Goal: Task Accomplishment & Management: Use online tool/utility

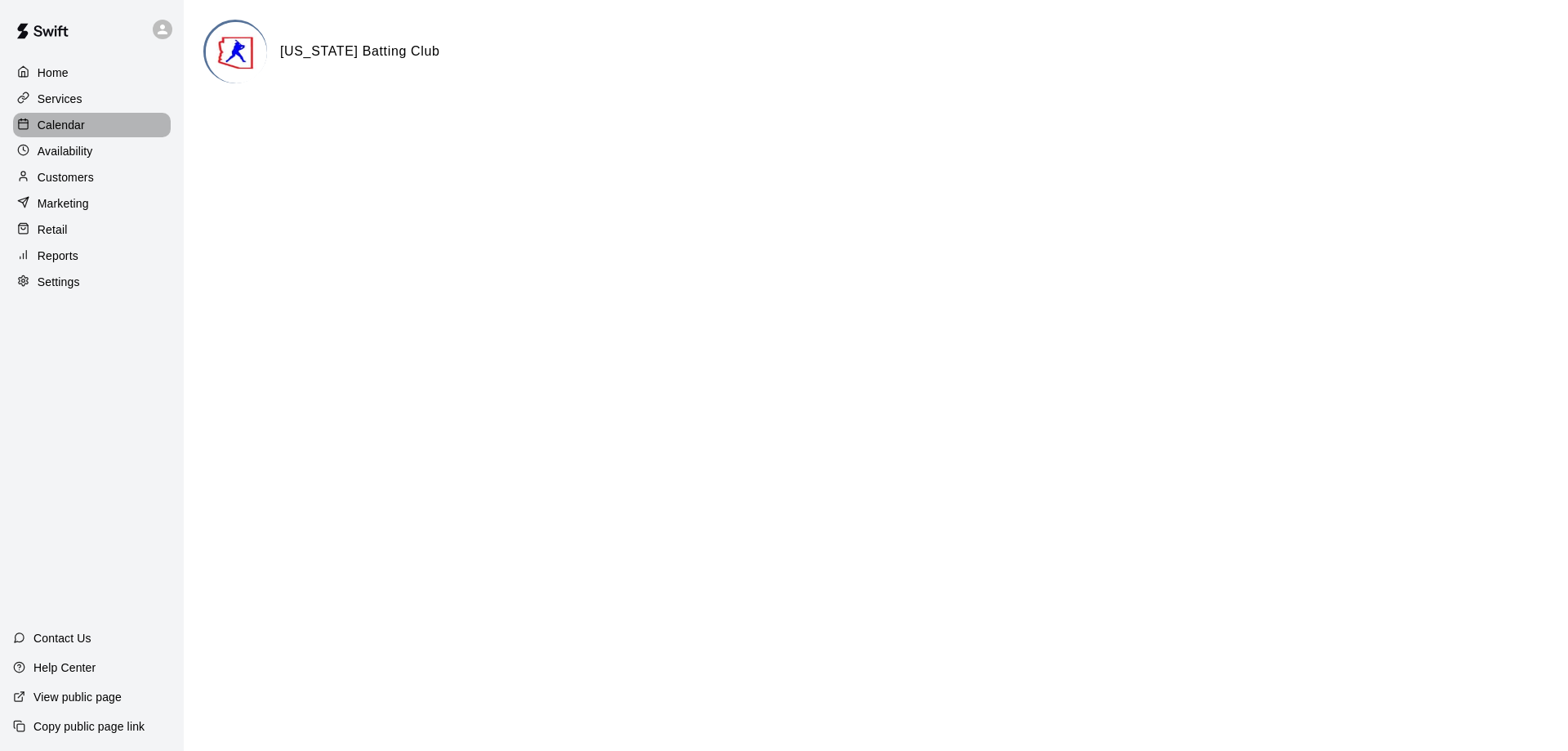
click at [62, 131] on p "Calendar" at bounding box center [61, 125] width 47 height 16
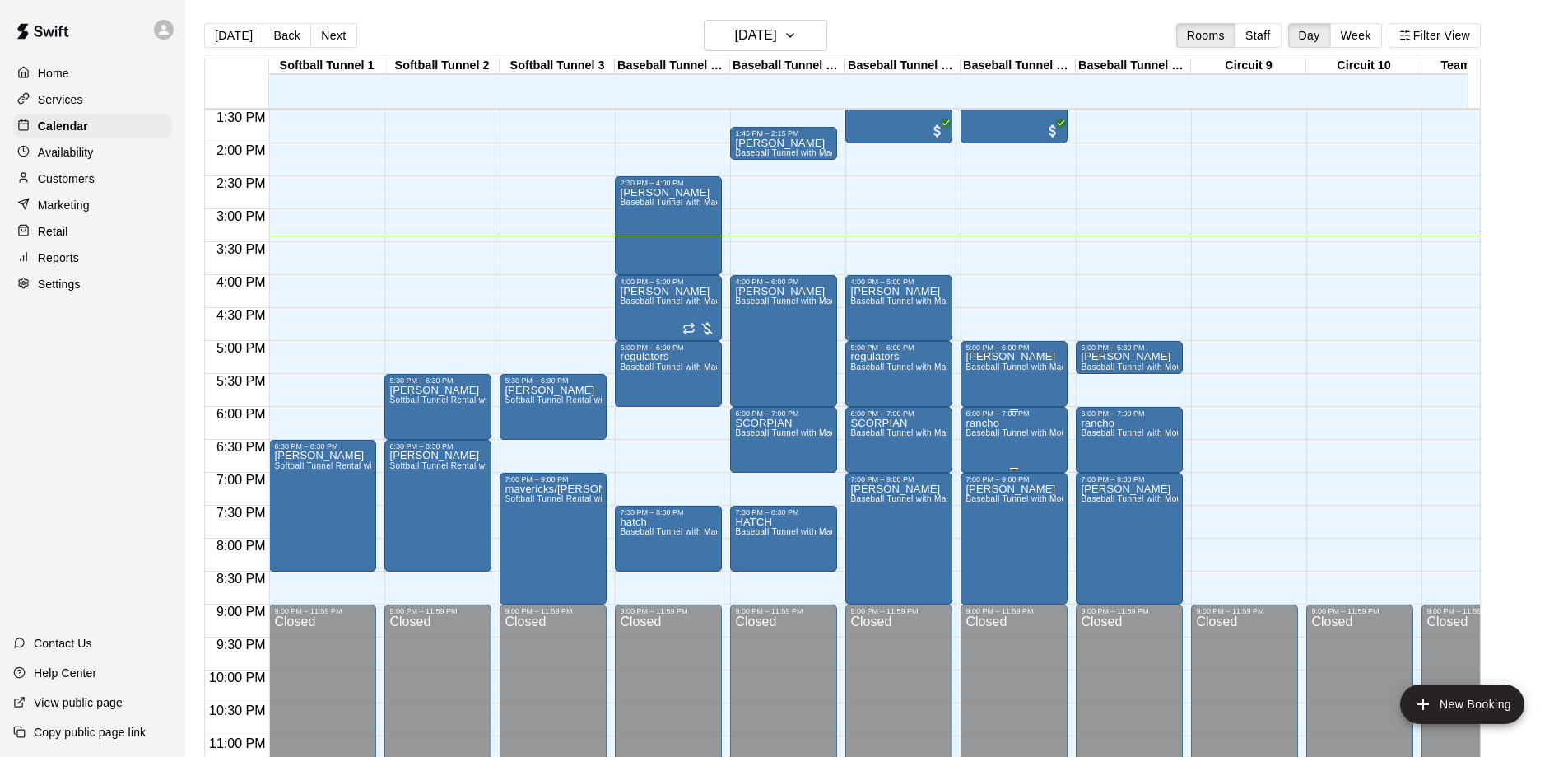
scroll to position [929, 0]
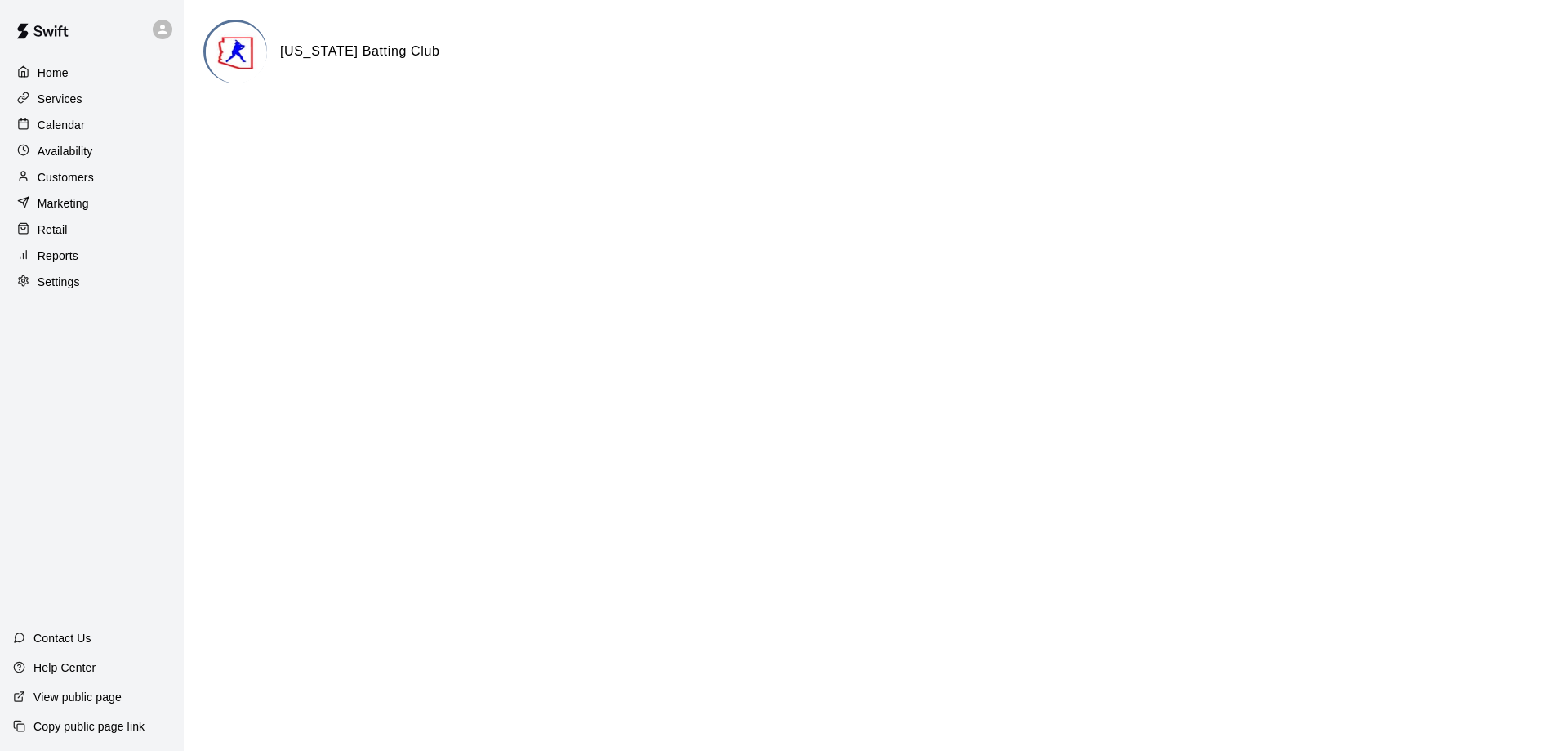
click at [68, 123] on p "Calendar" at bounding box center [61, 125] width 47 height 16
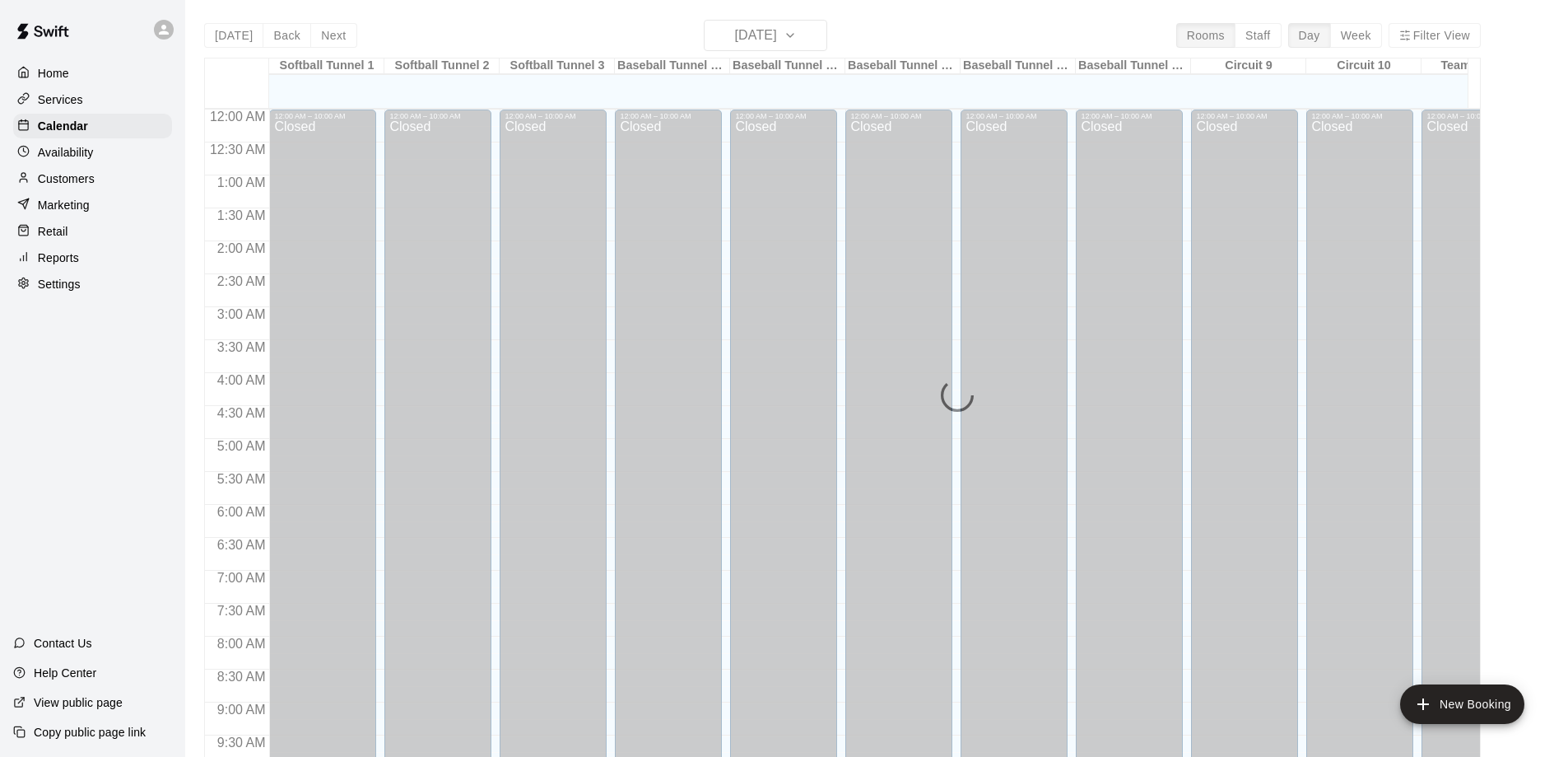
scroll to position [866, 0]
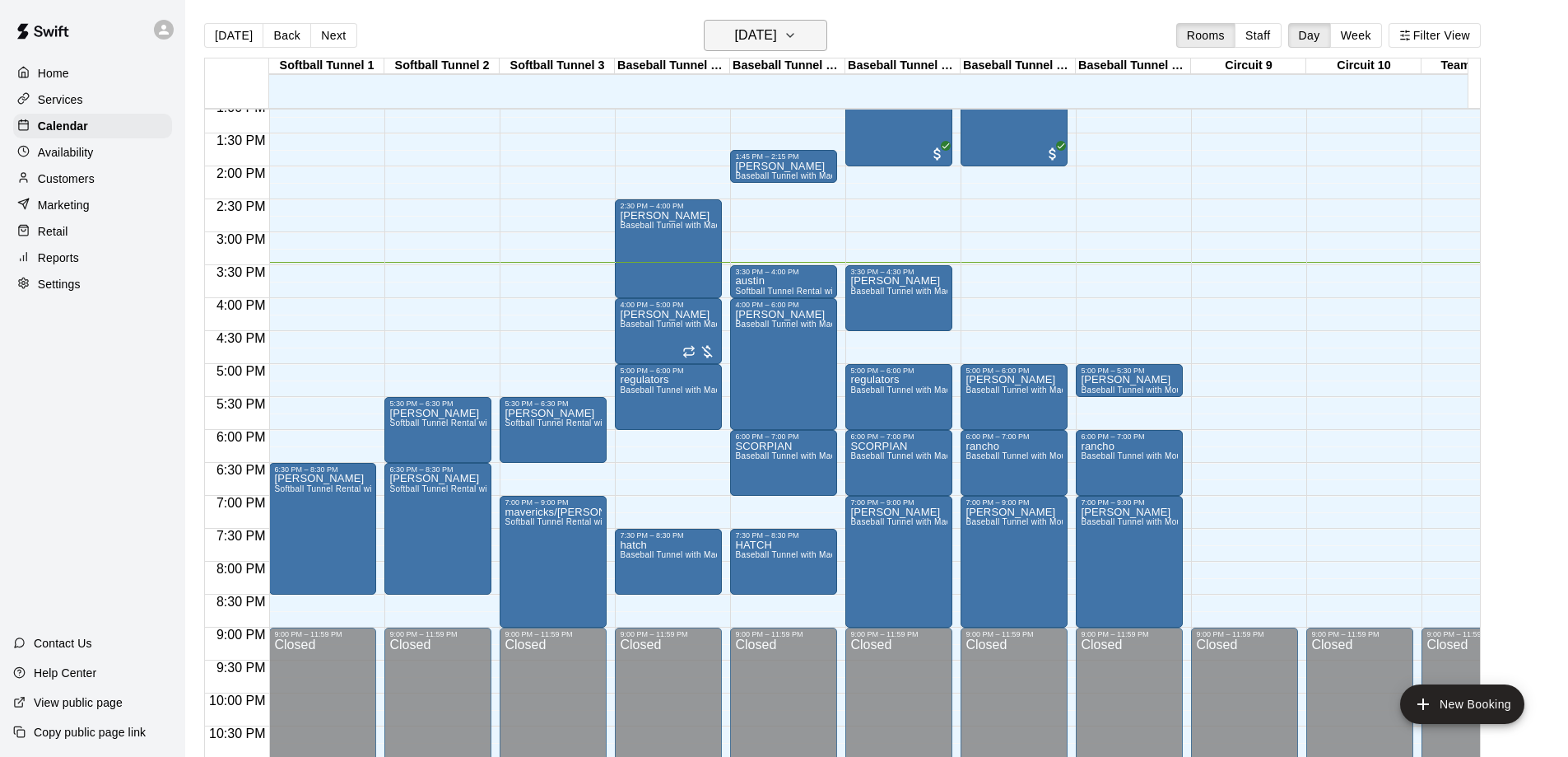
click at [764, 33] on h6 "[DATE]" at bounding box center [756, 35] width 42 height 23
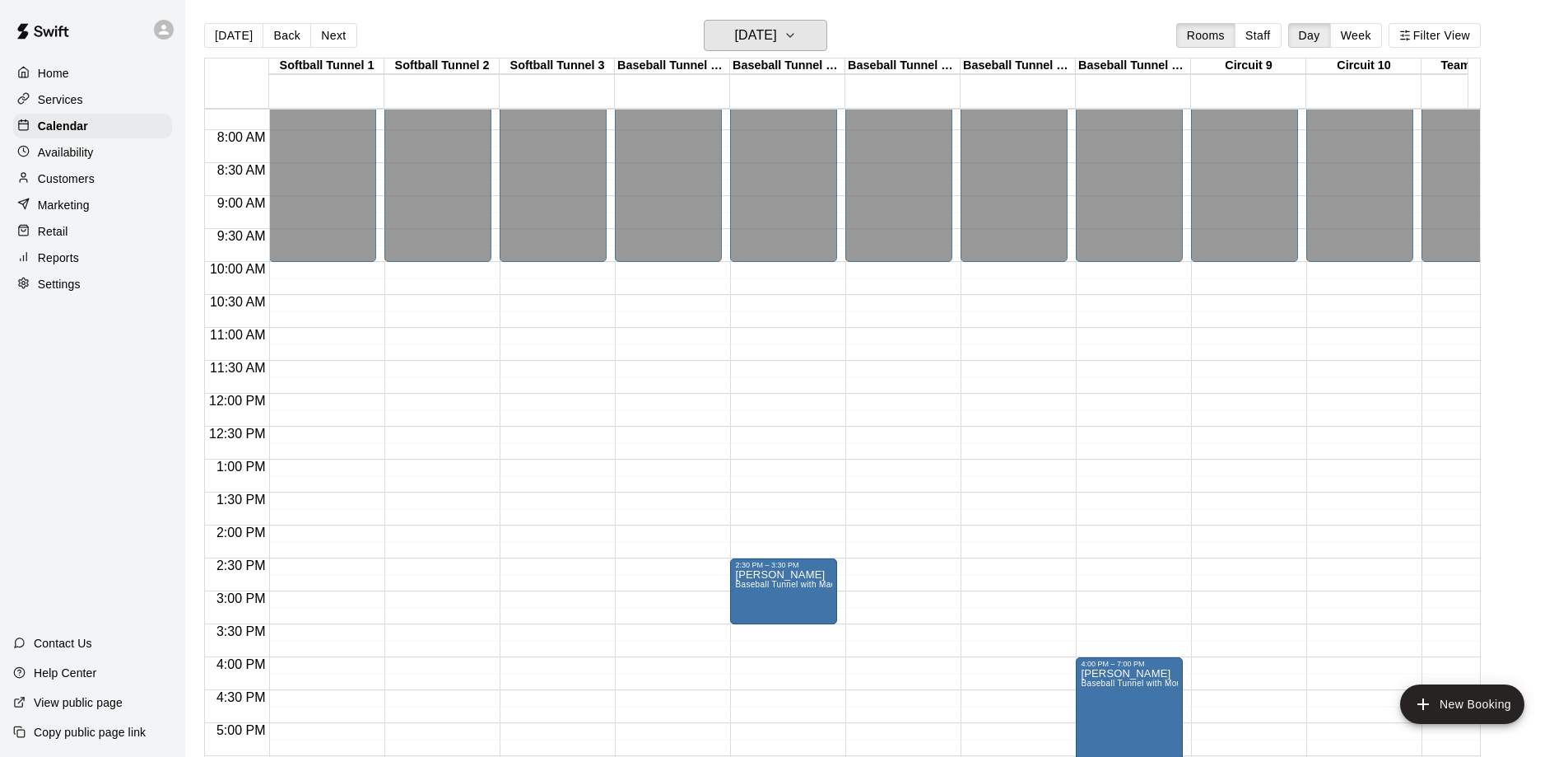
scroll to position [783, 0]
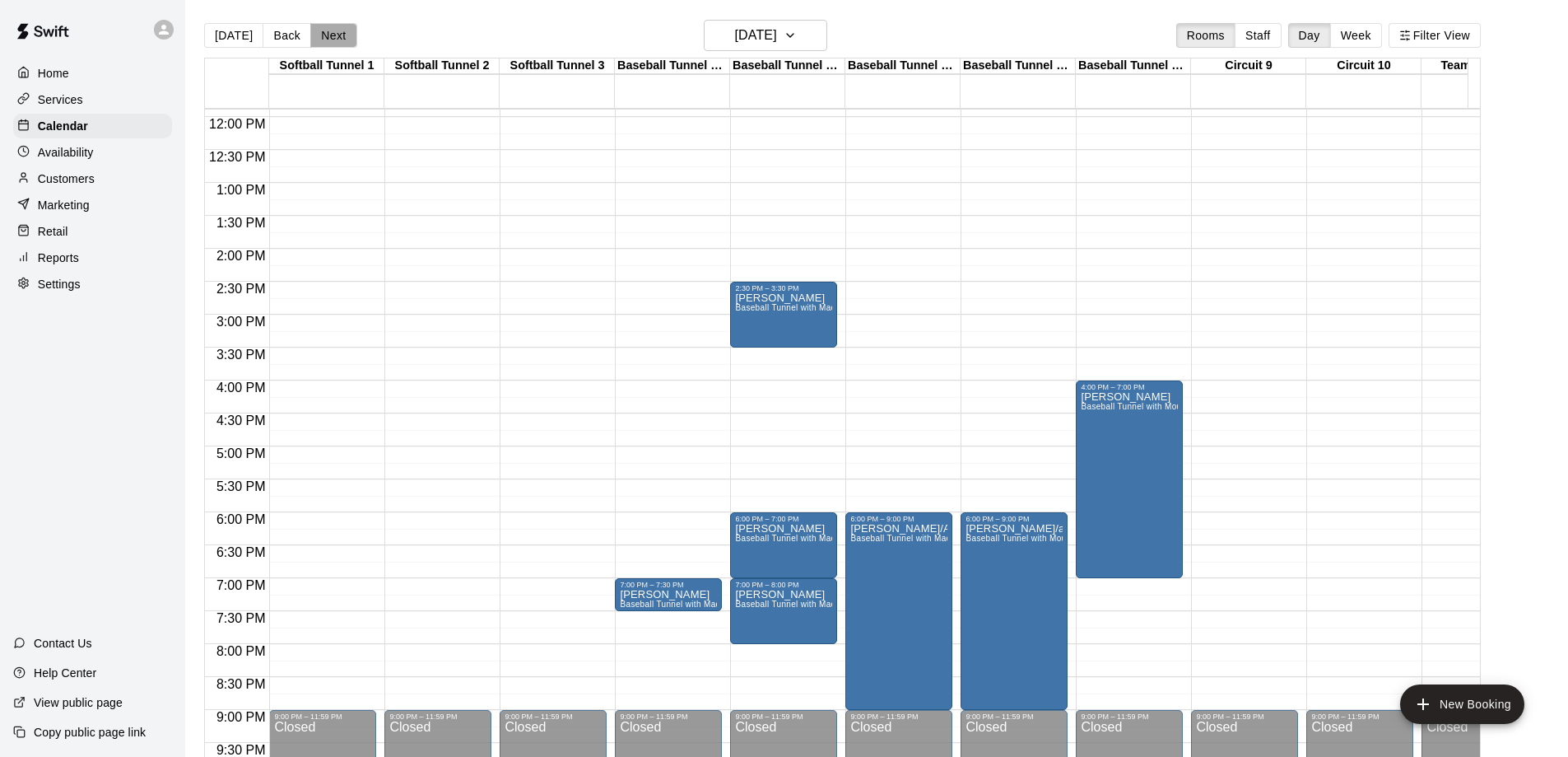
click at [328, 38] on button "Next" at bounding box center [333, 35] width 46 height 25
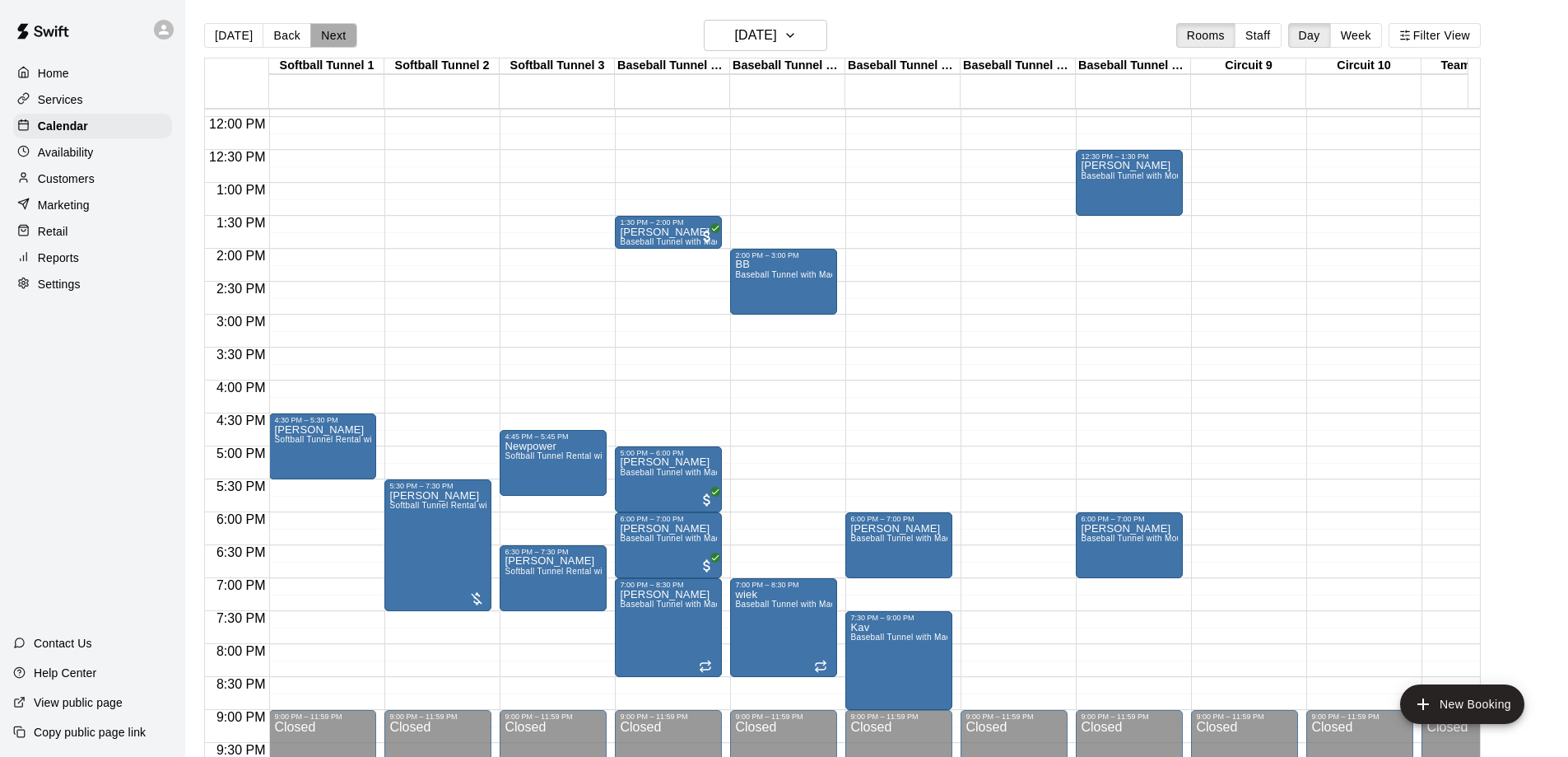
click at [338, 43] on button "Next" at bounding box center [333, 35] width 46 height 25
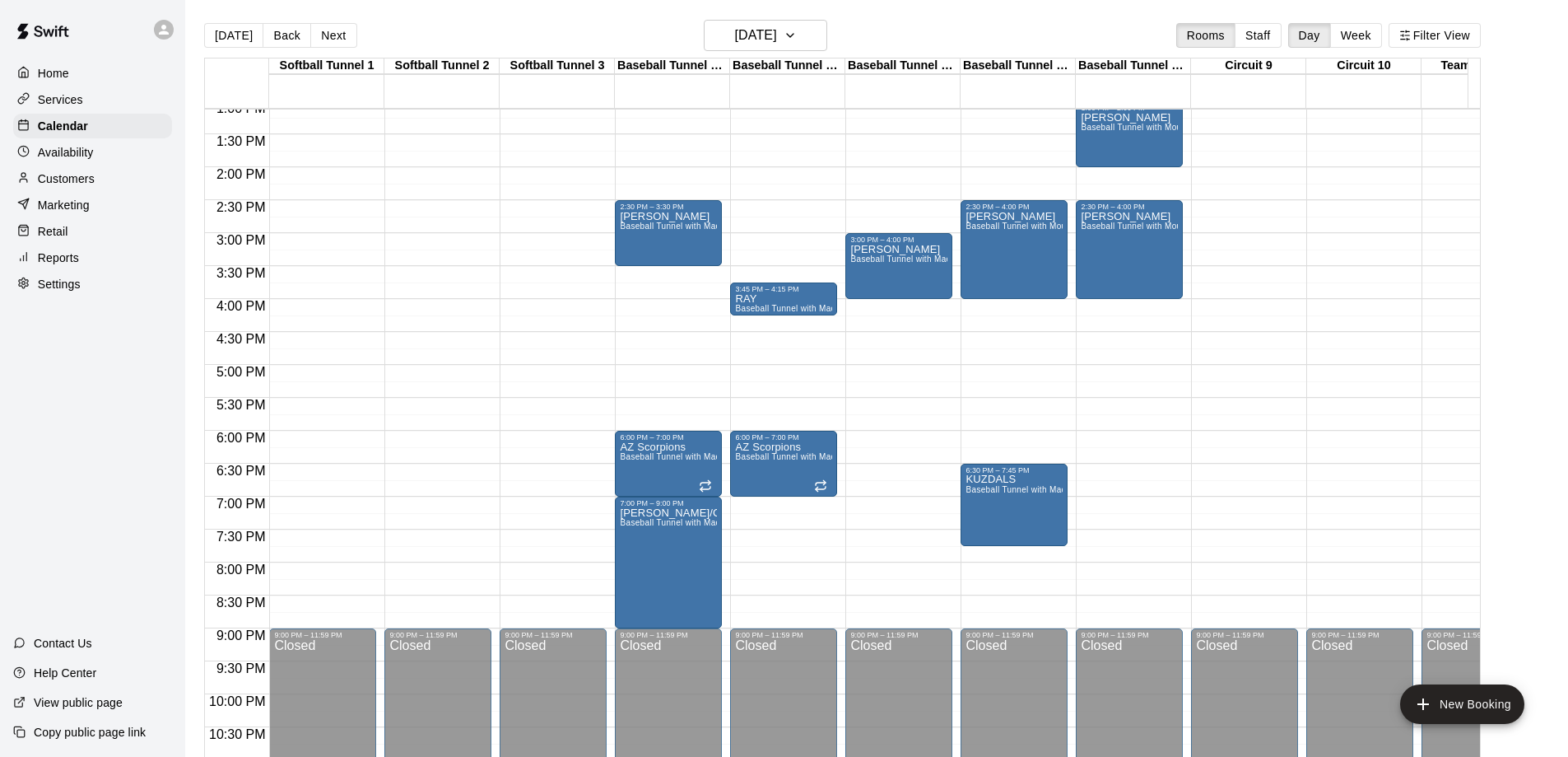
scroll to position [866, 0]
click at [319, 43] on button "Next" at bounding box center [333, 35] width 46 height 25
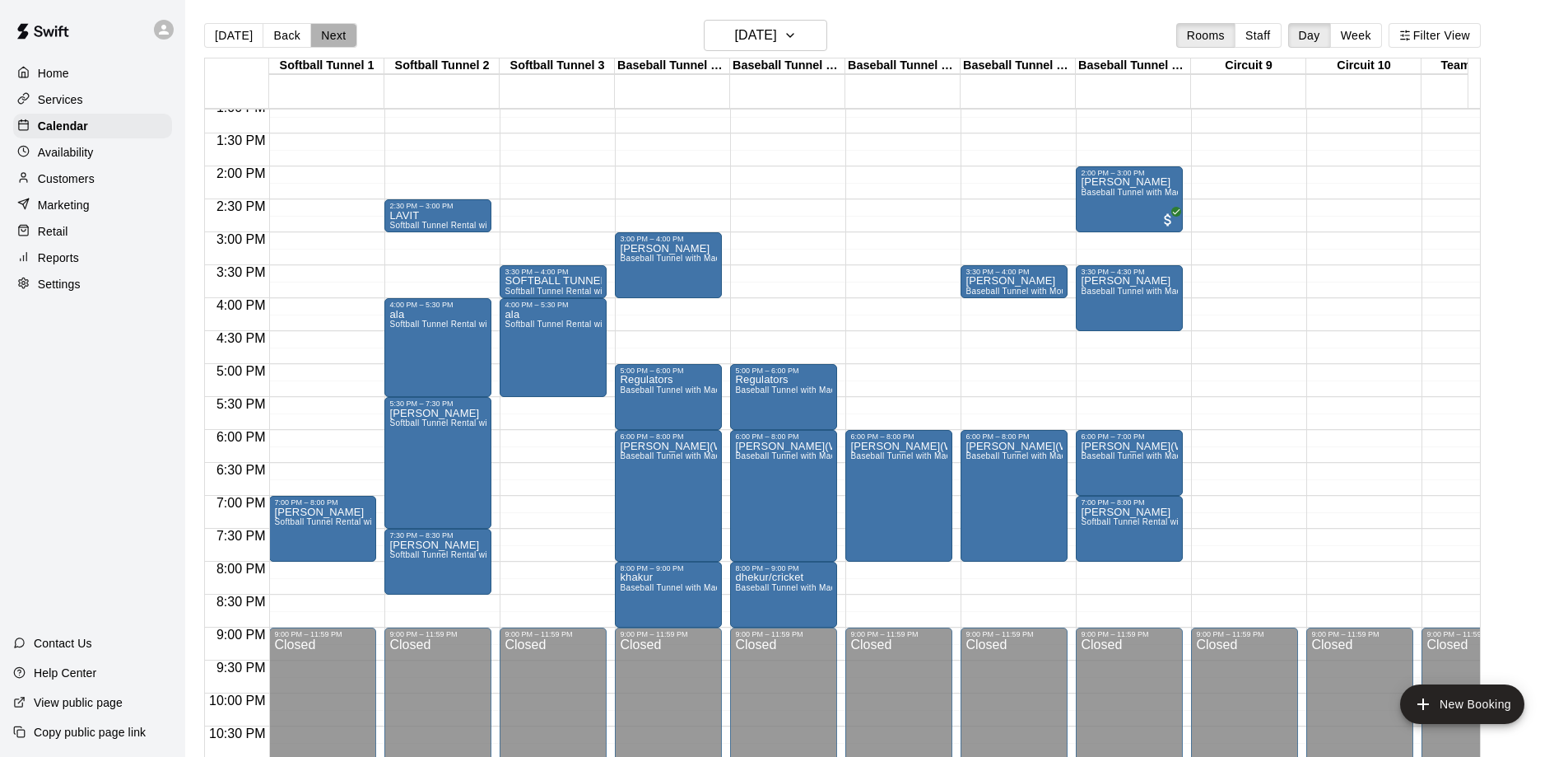
drag, startPoint x: 342, startPoint y: 31, endPoint x: 389, endPoint y: 104, distance: 86.8
click at [342, 33] on button "Next" at bounding box center [333, 35] width 46 height 25
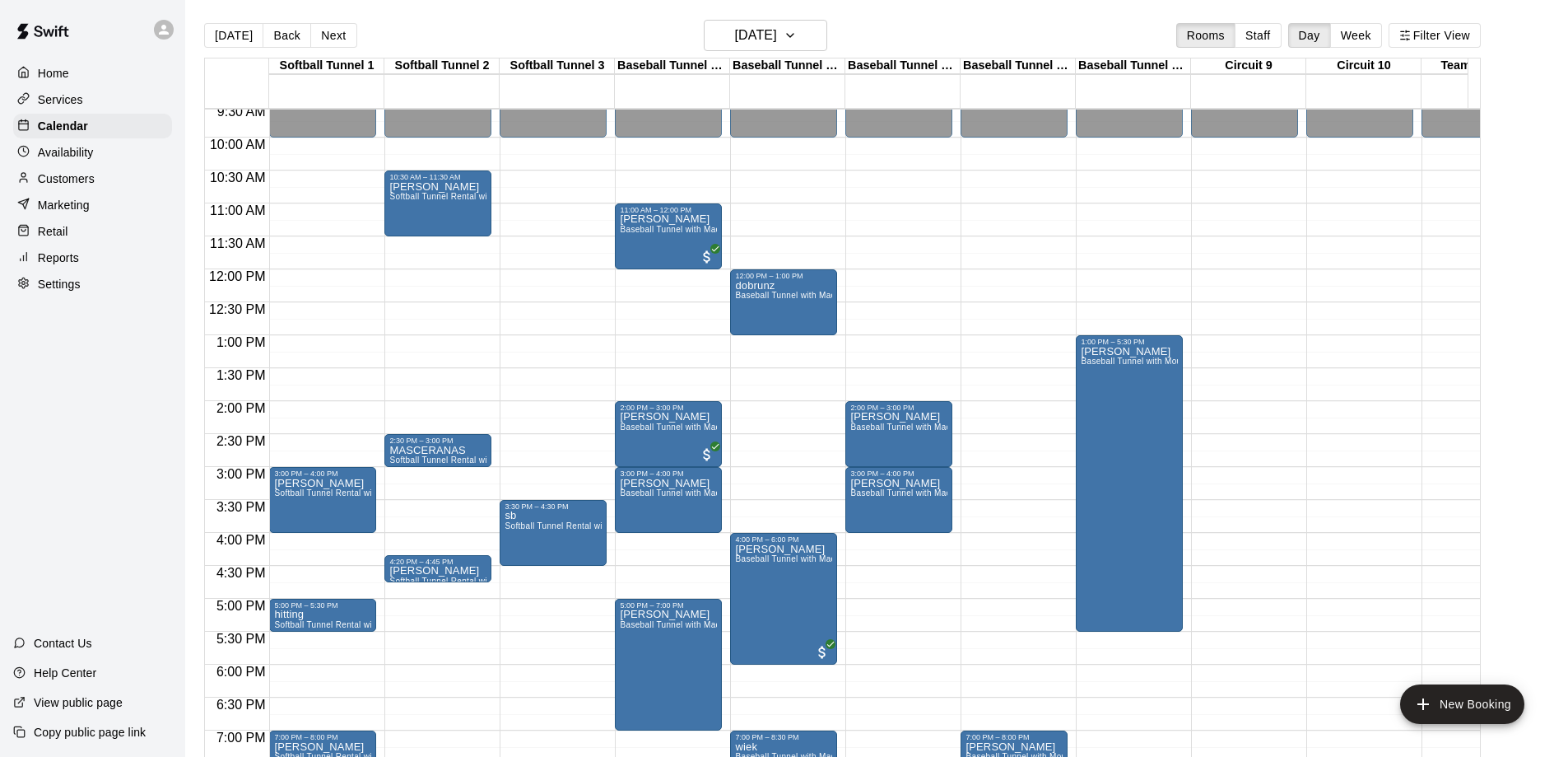
scroll to position [929, 0]
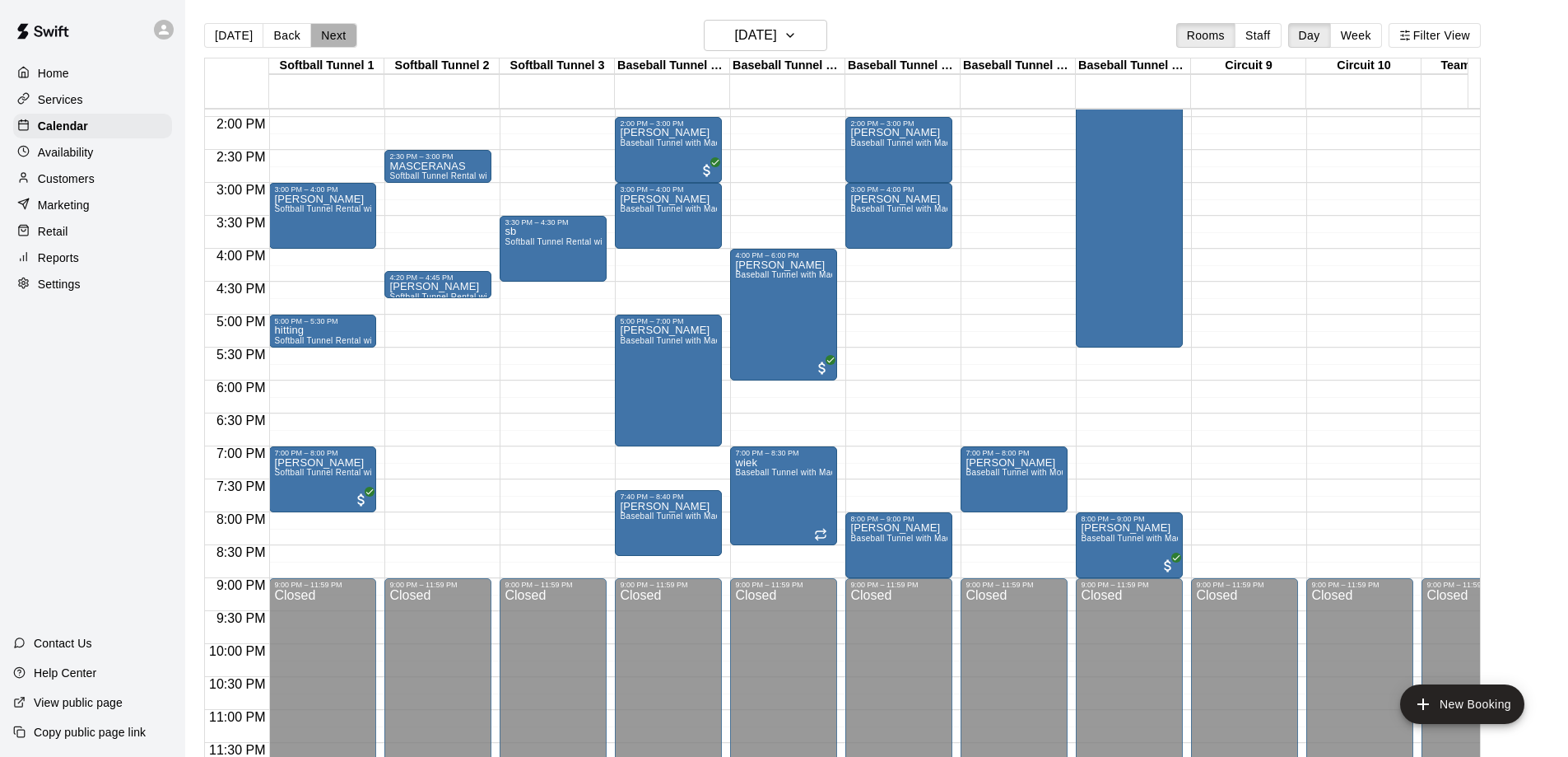
drag, startPoint x: 334, startPoint y: 45, endPoint x: 343, endPoint y: 51, distance: 10.8
click at [335, 46] on button "Next" at bounding box center [333, 35] width 46 height 25
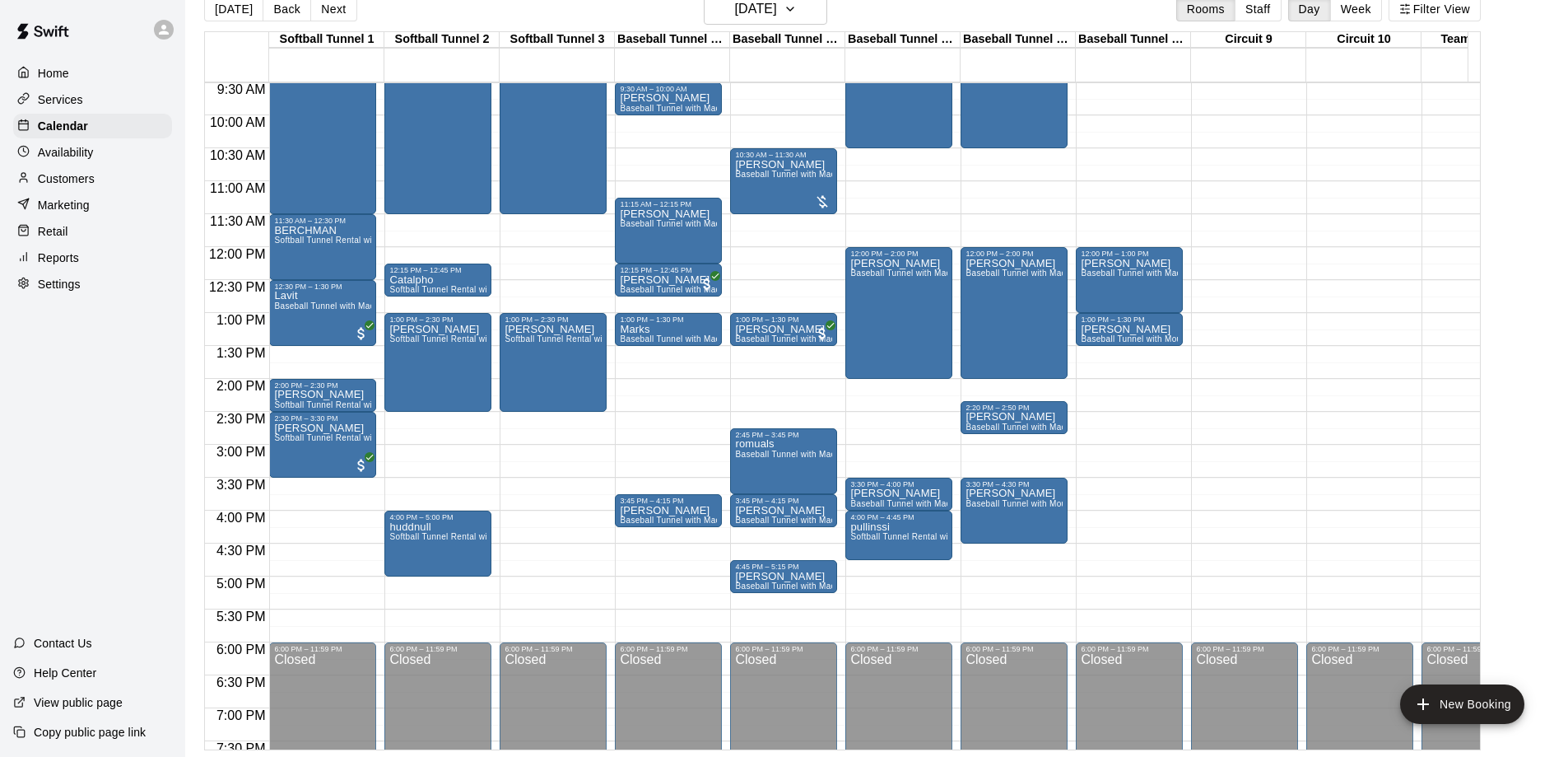
scroll to position [517, 0]
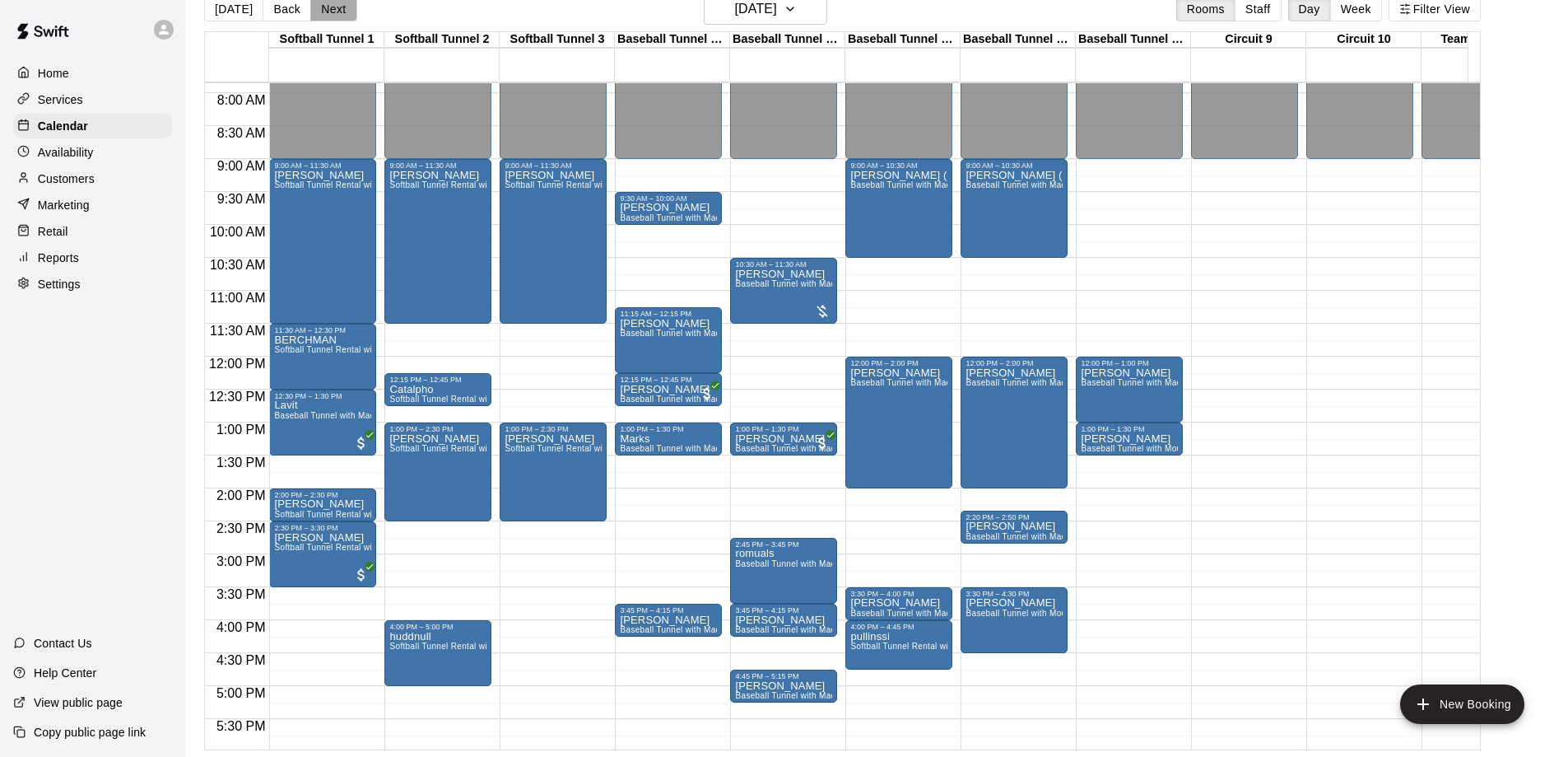
click at [327, 13] on button "Next" at bounding box center [333, 8] width 46 height 25
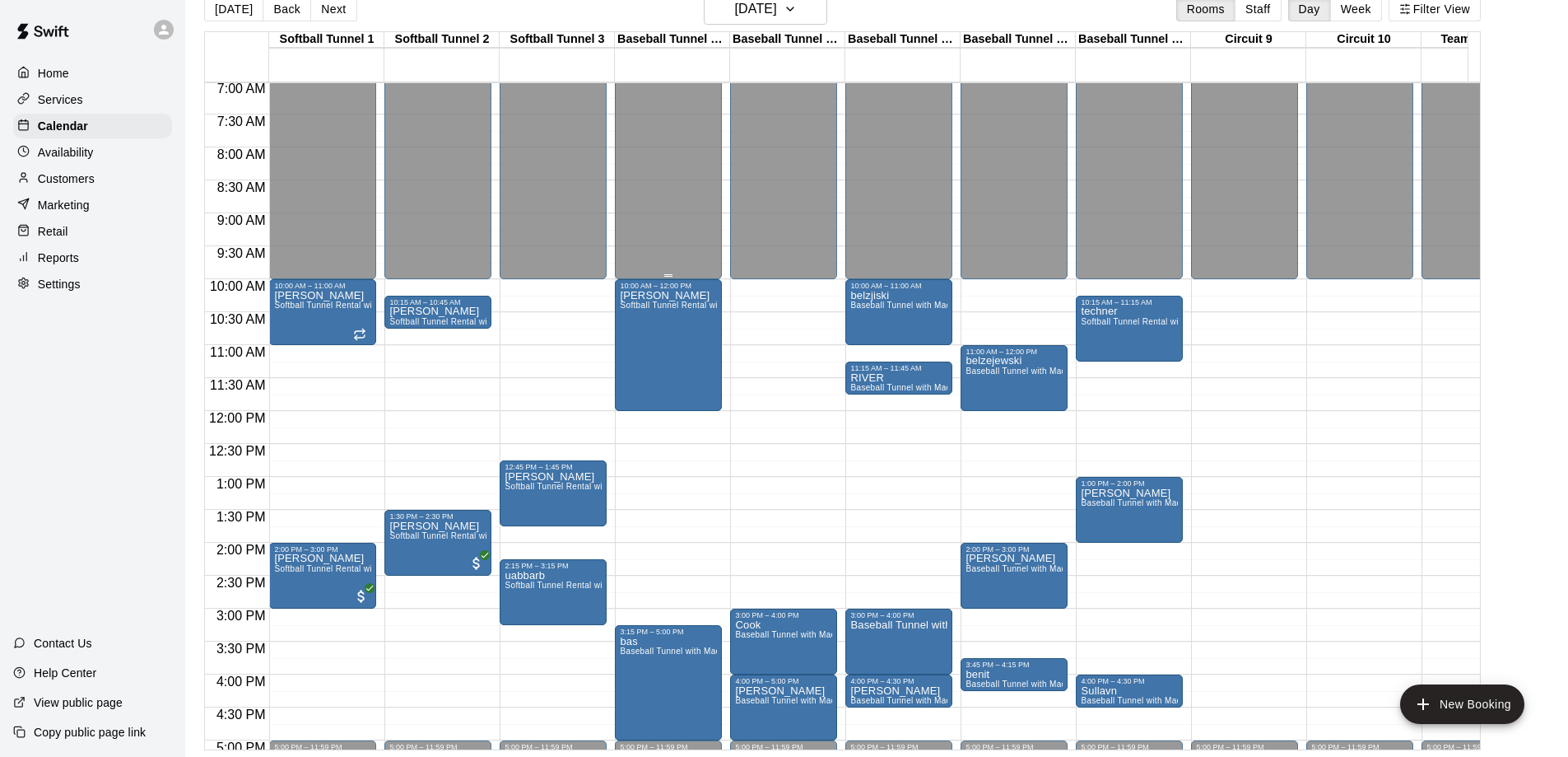
scroll to position [435, 0]
